Goal: Information Seeking & Learning: Learn about a topic

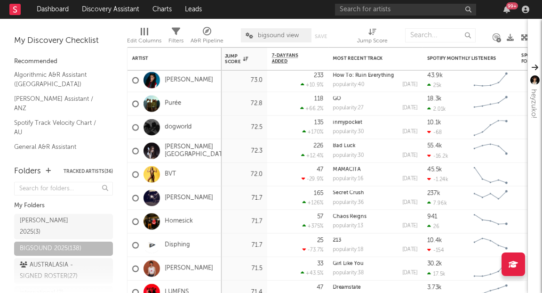
scroll to position [49, 0]
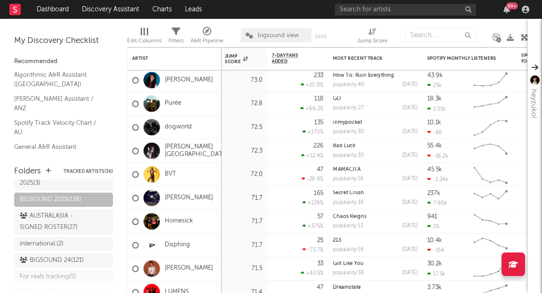
click at [176, 83] on link "[PERSON_NAME]" at bounding box center [189, 80] width 48 height 8
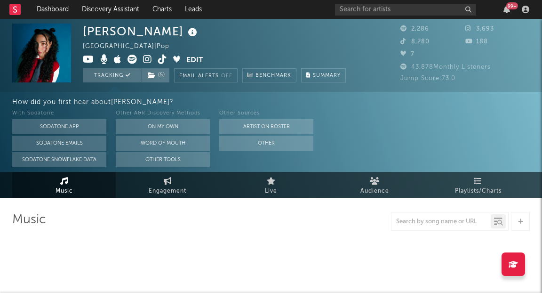
select select "6m"
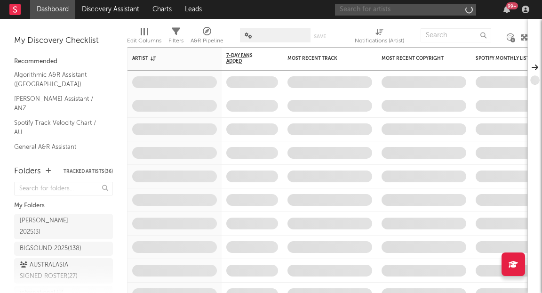
click at [391, 8] on input "text" at bounding box center [405, 10] width 141 height 12
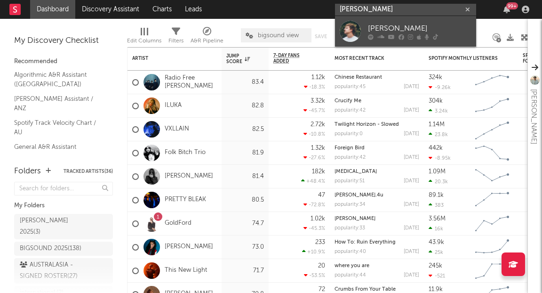
type input "angus legg"
click at [375, 32] on div "Angus Legg" at bounding box center [420, 28] width 104 height 11
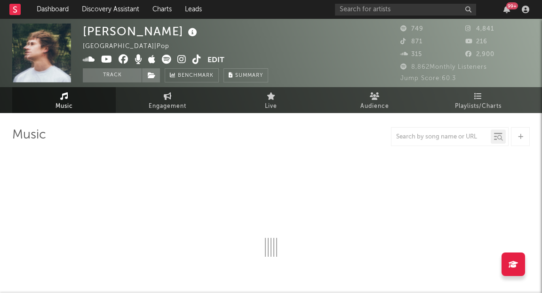
select select "1w"
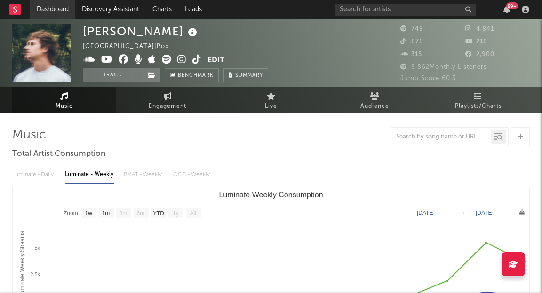
click at [62, 11] on link "Dashboard" at bounding box center [52, 9] width 45 height 19
